Goal: Use online tool/utility: Utilize a website feature to perform a specific function

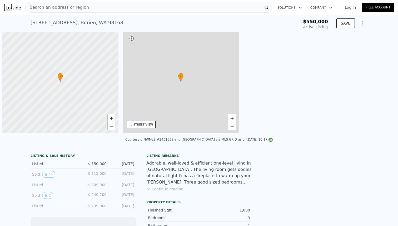
scroll to position [0, 2]
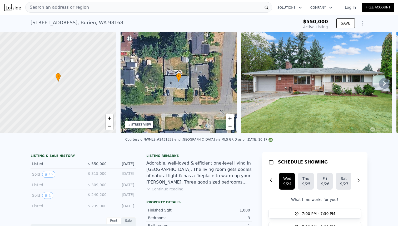
click at [117, 8] on div "Search an address or region" at bounding box center [148, 7] width 247 height 11
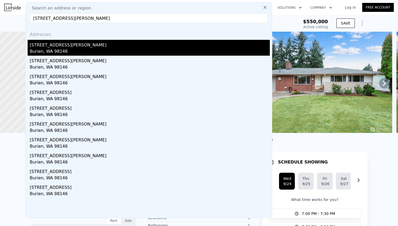
type input "[STREET_ADDRESS][PERSON_NAME]"
click at [64, 46] on div "[STREET_ADDRESS][PERSON_NAME]" at bounding box center [150, 44] width 240 height 8
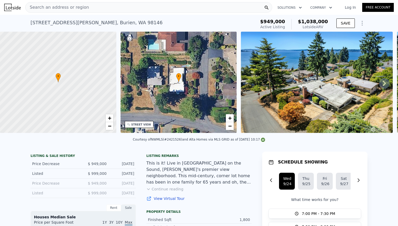
click at [168, 5] on div "Search an address or region" at bounding box center [148, 7] width 247 height 11
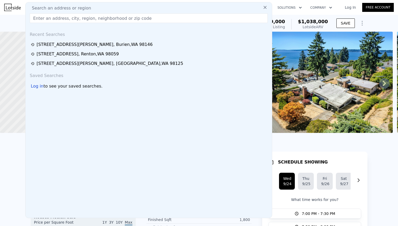
click at [155, 17] on input "text" at bounding box center [149, 17] width 238 height 9
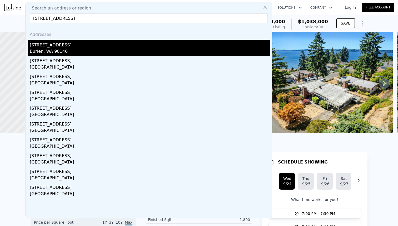
type input "[STREET_ADDRESS]"
click at [53, 48] on div "[STREET_ADDRESS]" at bounding box center [150, 44] width 240 height 8
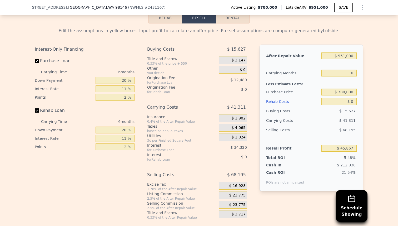
scroll to position [761, 0]
drag, startPoint x: 126, startPoint y: 88, endPoint x: 113, endPoint y: 88, distance: 12.6
click at [113, 88] on input "11 %" at bounding box center [115, 88] width 39 height 7
type input "5. %"
type input "$ 64,587"
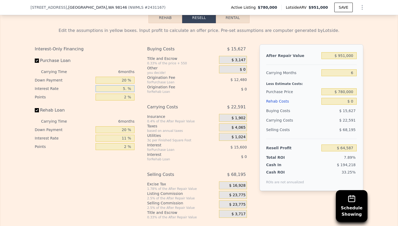
type input "5.5 %"
type input "$ 63,027"
type input "5.5 %"
click at [378, 134] on div "Edit the assumptions in yellow boxes. Input profit to calculate an offer price.…" at bounding box center [199, 121] width 398 height 196
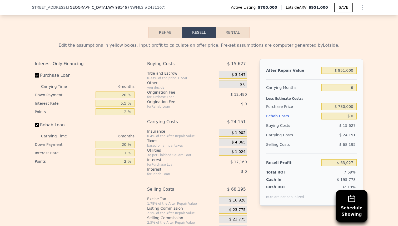
scroll to position [742, 0]
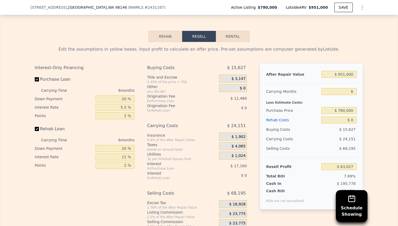
click at [37, 128] on input "Rehab Loan" at bounding box center [37, 129] width 4 height 4
checkbox input "false"
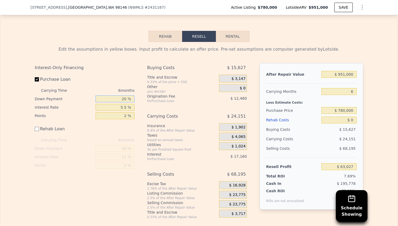
drag, startPoint x: 126, startPoint y: 100, endPoint x: 115, endPoint y: 99, distance: 11.4
click at [115, 99] on input "20 %" at bounding box center [115, 98] width 39 height 7
type input "0 %"
type input "$ 55,617"
type input "01 %"
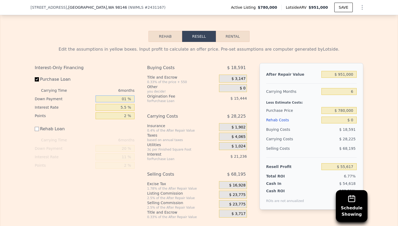
type input "$ 55,989"
type input "010 %"
type input "$ 59,319"
type input "0100 %"
type input "$ 92,667"
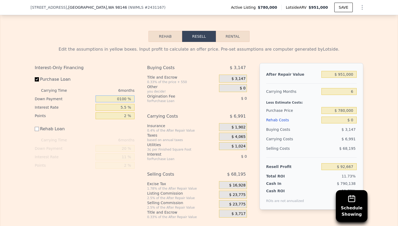
click at [121, 99] on input "0100 %" at bounding box center [115, 98] width 39 height 7
type input "100 %"
click at [143, 109] on div "Interest-Only Financing Purchase Loan Carrying Time 6 months Down Payment 100 %…" at bounding box center [199, 141] width 329 height 156
drag, startPoint x: 126, startPoint y: 116, endPoint x: 119, endPoint y: 116, distance: 7.4
click at [119, 116] on input "2 %" at bounding box center [115, 115] width 39 height 7
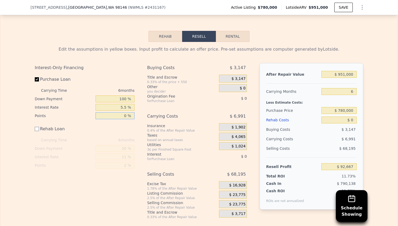
type input "0 %"
click at [141, 106] on div "Interest-Only Financing Purchase Loan Carrying Time 6 months Down Payment 100 %…" at bounding box center [199, 141] width 329 height 156
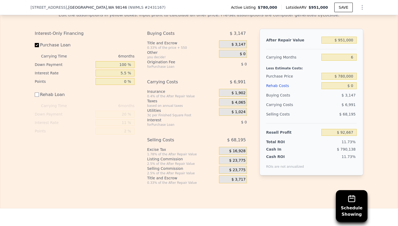
scroll to position [777, 0]
click at [354, 86] on input "$ 0" at bounding box center [339, 85] width 35 height 7
type input "$ 01"
type input "$ 92,666"
type input "$ 010"
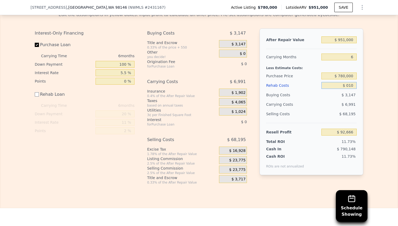
type input "$ 92,657"
type input "$ 0100"
type input "$ 92,567"
type input "$ 01,000"
type input "$ 91,667"
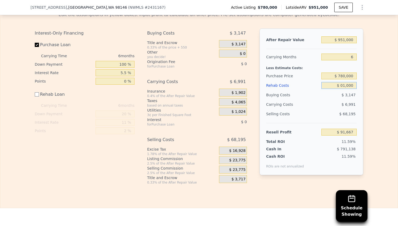
type input "$ 010,000"
type input "$ 82,667"
type input "$ 0100,000"
type input "-$ 7,333"
click at [373, 97] on div "Edit the assumptions in yellow boxes. Input profit to calculate an offer price.…" at bounding box center [199, 95] width 398 height 177
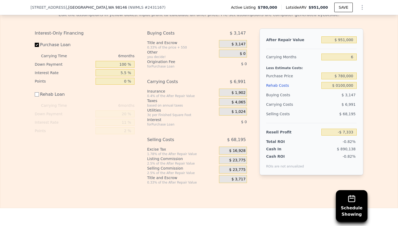
type input "$ 100,000"
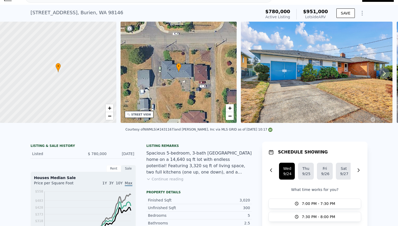
scroll to position [0, 0]
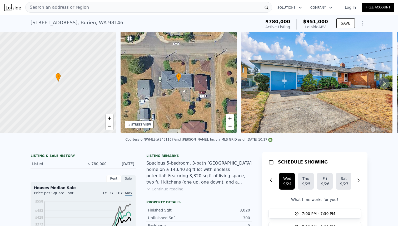
click at [107, 6] on div "Search an address or region" at bounding box center [148, 7] width 247 height 11
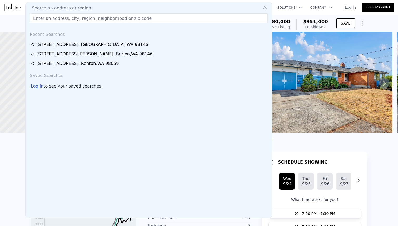
type input "[STREET_ADDRESS]"
checkbox input "true"
type input "$ 0"
type input "$ 45,867"
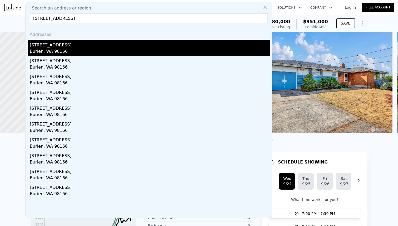
type input "[STREET_ADDRESS]"
click at [54, 48] on div "Burien, WA 98166" at bounding box center [150, 51] width 240 height 7
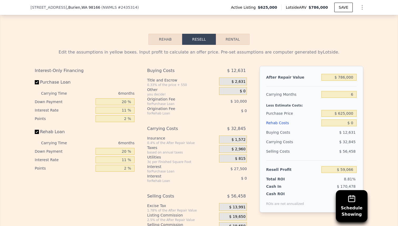
scroll to position [793, 0]
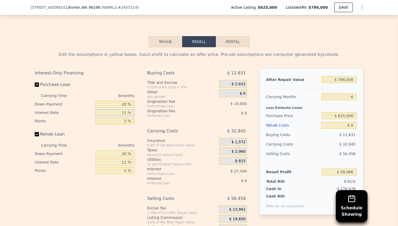
drag, startPoint x: 127, startPoint y: 112, endPoint x: 121, endPoint y: 112, distance: 6.6
click at [122, 112] on input "11 %" at bounding box center [115, 112] width 39 height 7
type input "5.5 %"
type input "$ 72,812"
type input "5.5 %"
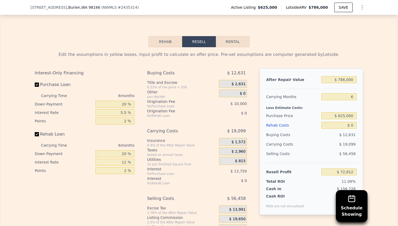
click at [118, 191] on div "Interest-Only Financing Purchase Loan Carrying Time 6 months Down Payment 20 % …" at bounding box center [87, 155] width 104 height 175
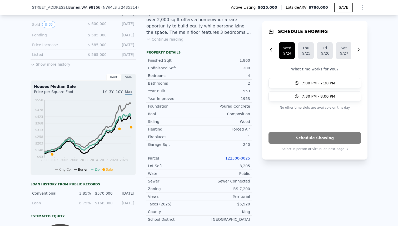
scroll to position [2, 0]
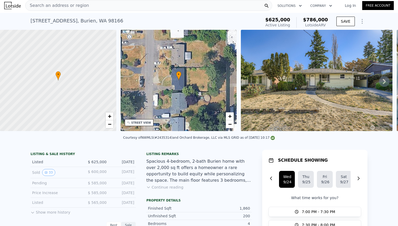
click at [124, 7] on div "Search an address or region" at bounding box center [148, 5] width 247 height 11
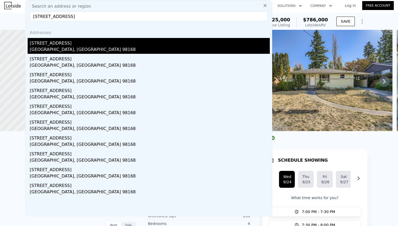
type input "[STREET_ADDRESS]"
click at [71, 44] on div "[STREET_ADDRESS]" at bounding box center [150, 42] width 240 height 8
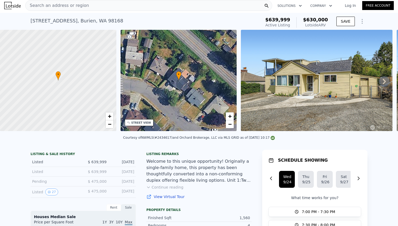
click at [140, 3] on div "Search an address or region" at bounding box center [148, 5] width 247 height 11
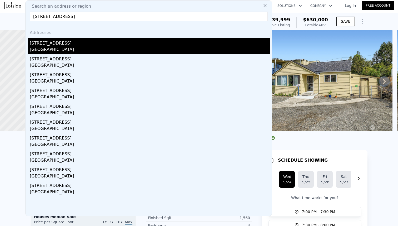
type input "[STREET_ADDRESS]"
click at [58, 44] on div "[STREET_ADDRESS]" at bounding box center [150, 42] width 240 height 8
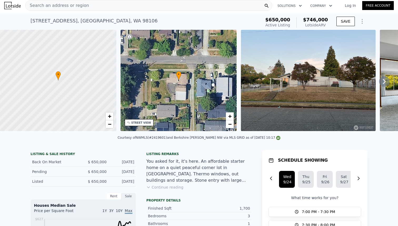
click at [113, 7] on div "Search an address or region" at bounding box center [148, 5] width 247 height 11
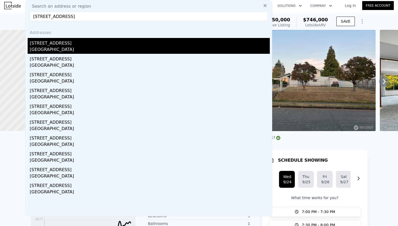
type input "[STREET_ADDRESS]"
click at [61, 48] on div "[GEOGRAPHIC_DATA]" at bounding box center [150, 49] width 240 height 7
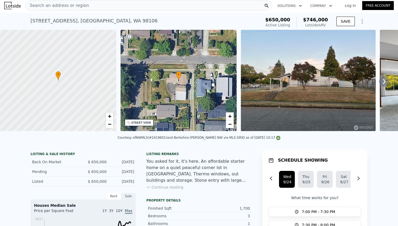
type input "5"
type input "1"
type input "1520"
type input "2800"
type input "3001"
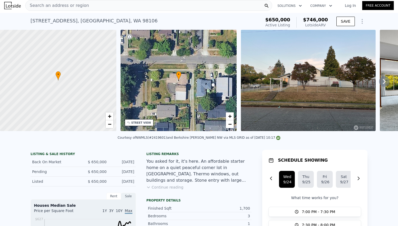
type input "6500"
type input "$ 1,138,000"
type input "8"
type input "$ 237,748"
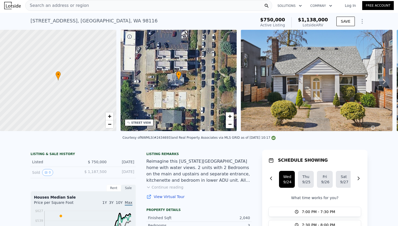
click at [102, 154] on div "LISTING & SALE HISTORY" at bounding box center [83, 154] width 105 height 5
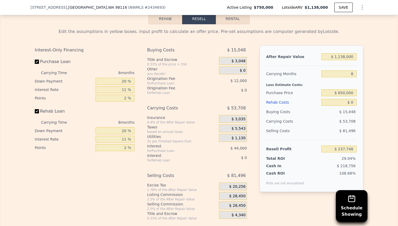
scroll to position [758, 0]
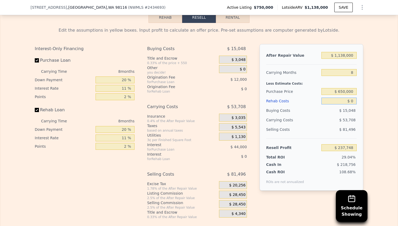
click at [354, 101] on input "$ 0" at bounding box center [339, 100] width 35 height 7
type input "$ 01"
type input "$ 237,747"
type input "$ 0"
type input "$ 237,748"
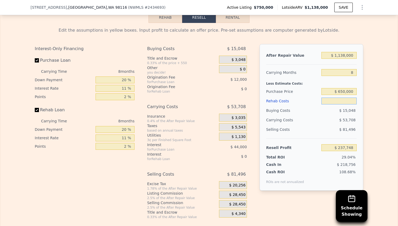
type input "$ 1"
type input "$ 237,747"
type input "$ 10"
type input "$ 237,738"
type input "$ 100"
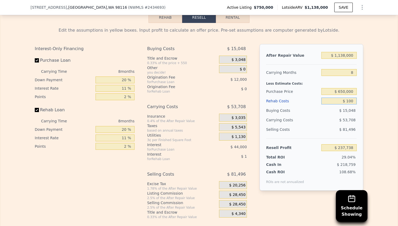
type input "$ 237,638"
type input "$ 1,000"
type input "$ 236,676"
type input "$ 10,000"
type input "$ 227,004"
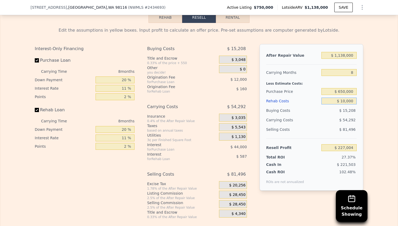
type input "$ 100,000"
type input "$ 130,284"
type input "$ 100,000"
click at [127, 88] on input "11 %" at bounding box center [115, 88] width 39 height 7
type input "1 %"
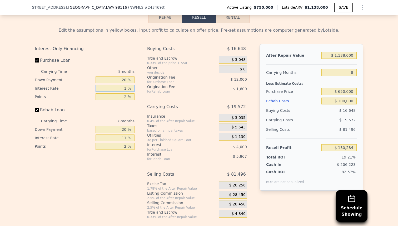
type input "$ 170,284"
type input "5 %"
type input "$ 154,284"
type input "5.5 %"
type input "$ 152,284"
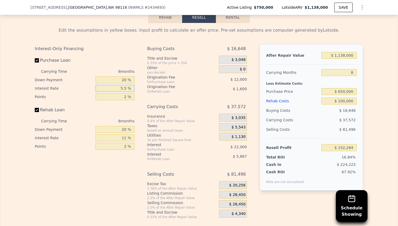
type input "5.5 %"
click at [312, 126] on div "Selling Costs" at bounding box center [292, 129] width 53 height 9
